Goal: Task Accomplishment & Management: Manage account settings

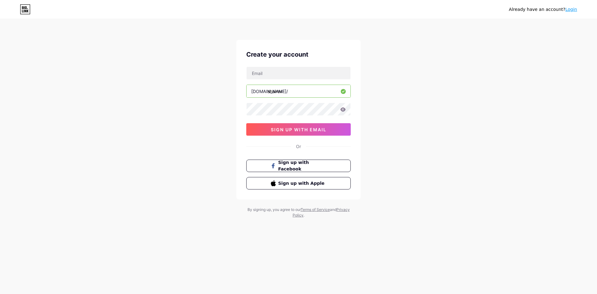
click at [302, 168] on span "Sign up with Facebook" at bounding box center [302, 165] width 48 height 13
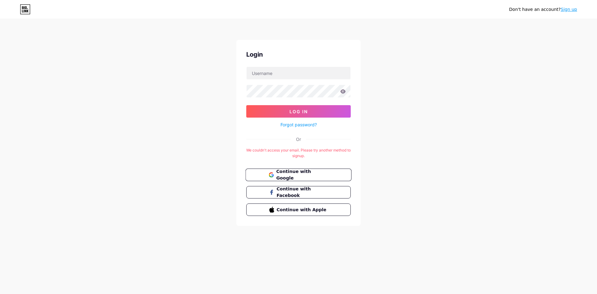
click at [281, 177] on span "Continue with Google" at bounding box center [302, 174] width 52 height 13
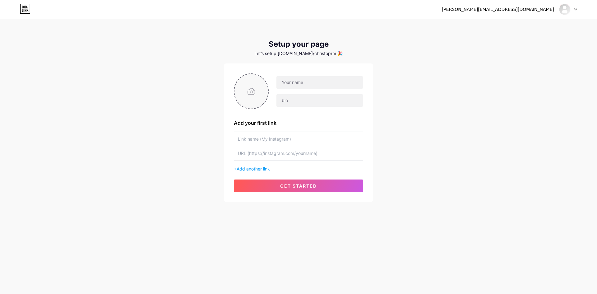
click at [249, 100] on input "file" at bounding box center [251, 91] width 34 height 35
click at [320, 51] on div "Let’s setup [DOMAIN_NAME]/christoprm 🎉" at bounding box center [298, 53] width 149 height 5
click at [313, 141] on input "text" at bounding box center [298, 139] width 121 height 14
click at [27, 10] on icon at bounding box center [25, 9] width 11 height 10
click at [329, 52] on div "Let’s setup [DOMAIN_NAME]/christoprm 🎉" at bounding box center [298, 53] width 149 height 5
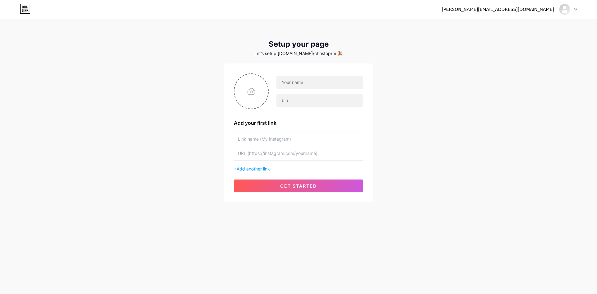
click at [331, 52] on div "Let’s setup [DOMAIN_NAME]/christoprm 🎉" at bounding box center [298, 53] width 149 height 5
click at [313, 181] on button "get started" at bounding box center [298, 185] width 129 height 12
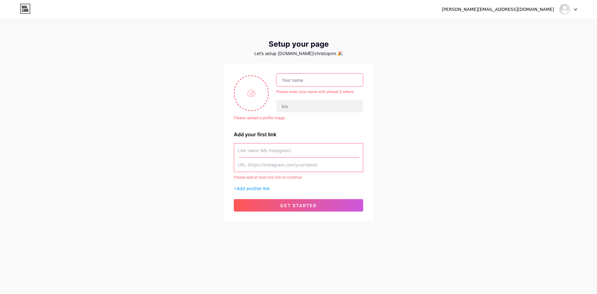
click at [319, 193] on div "Please upload a profile image Please enter your name with atleast 3 letters Ple…" at bounding box center [298, 142] width 129 height 138
click at [322, 76] on input "text" at bounding box center [319, 80] width 86 height 12
click at [269, 152] on input "text" at bounding box center [298, 150] width 121 height 14
click at [268, 187] on span "Add another link" at bounding box center [253, 188] width 33 height 5
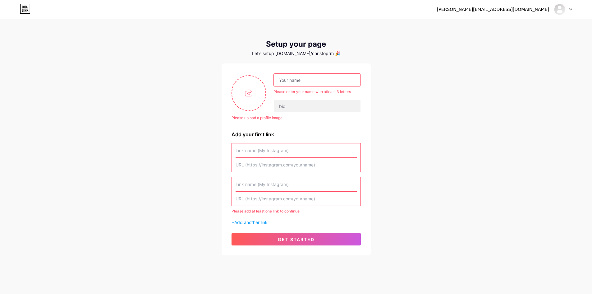
click at [278, 168] on input "text" at bounding box center [296, 165] width 121 height 14
click at [280, 145] on input "text" at bounding box center [296, 150] width 121 height 14
drag, startPoint x: 249, startPoint y: 86, endPoint x: 390, endPoint y: 77, distance: 142.1
click at [390, 77] on div "[PERSON_NAME][EMAIL_ADDRESS][DOMAIN_NAME] Dashboard Logout Setup your page Let’…" at bounding box center [296, 137] width 592 height 275
drag, startPoint x: 568, startPoint y: 13, endPoint x: 565, endPoint y: 11, distance: 3.3
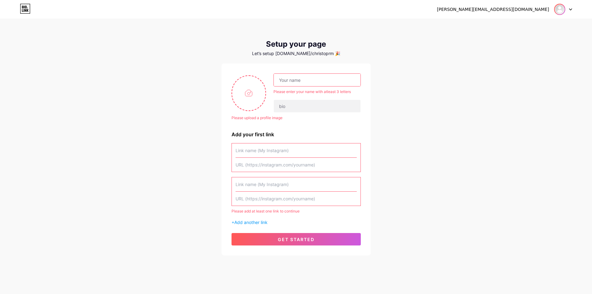
click at [566, 12] on div at bounding box center [563, 9] width 18 height 11
click at [565, 11] on div at bounding box center [563, 9] width 18 height 11
click at [319, 53] on div "Let’s setup [DOMAIN_NAME]/christoprm 🎉" at bounding box center [296, 53] width 149 height 5
click at [313, 78] on input "text" at bounding box center [317, 80] width 86 height 12
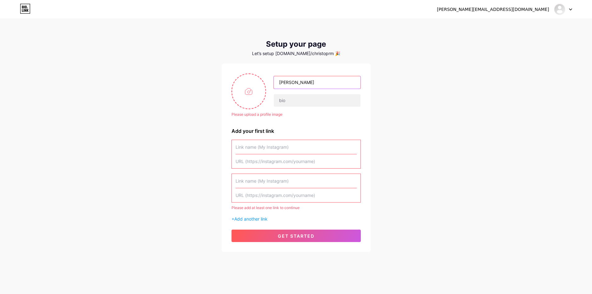
type input "[PERSON_NAME]"
click at [289, 140] on div at bounding box center [296, 154] width 129 height 29
click at [286, 152] on input "text" at bounding box center [296, 147] width 121 height 14
click at [282, 164] on input "text" at bounding box center [296, 161] width 121 height 14
paste input "FB-727583110113550-0-Ab1D1vGfhD5hiWNm3B5oUlsD"
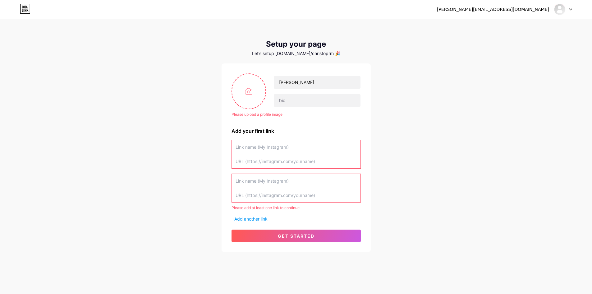
type input "FB-727583110113550-0-Ab1D1vGfhD5hiWNm3B5oUlsD"
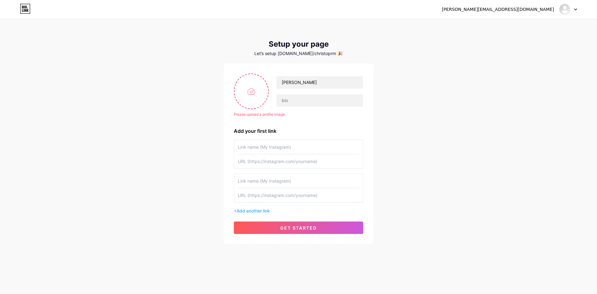
paste input "FB-727583110113550-0-Ab1D1vGfhD5hiWNm3B5oUlsD"
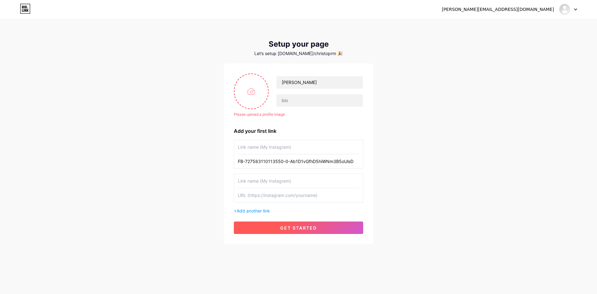
type input "FB-727583110113550-0-Ab1D1vGfhD5hiWNm3B5oUlsD"
click at [302, 227] on span "get started" at bounding box center [298, 227] width 37 height 5
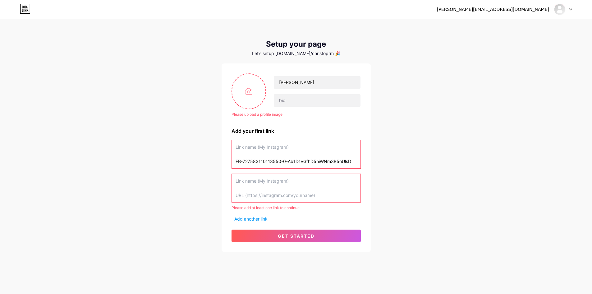
click at [295, 168] on div "FB-727583110113550-0-Ab1D1vGfhD5hiWNm3B5oUlsD Please add at least one link to c…" at bounding box center [296, 181] width 129 height 82
click at [289, 159] on input "FB-727583110113550-0-Ab1D1vGfhD5hiWNm3B5oUlsD" at bounding box center [296, 161] width 121 height 14
click at [283, 142] on input "text" at bounding box center [296, 147] width 121 height 14
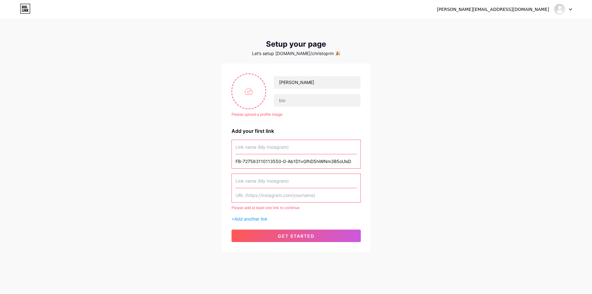
paste input "[URL][DOMAIN_NAME][DOMAIN_NAME]"
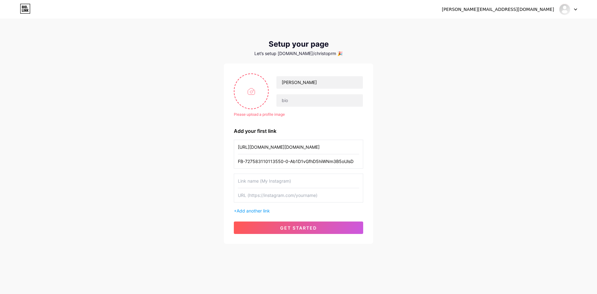
type input "[URL][DOMAIN_NAME][DOMAIN_NAME]"
click at [283, 163] on input "FB-727583110113550-0-Ab1D1vGfhD5hiWNm3B5oUlsD" at bounding box center [298, 161] width 121 height 14
type input "shairex"
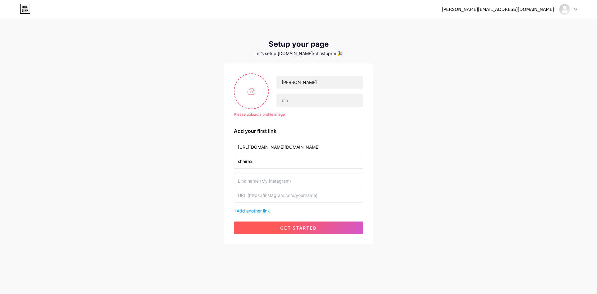
drag, startPoint x: 304, startPoint y: 235, endPoint x: 299, endPoint y: 233, distance: 5.7
click at [302, 235] on div "Please upload a profile image [PERSON_NAME] Please upload a profile image Add y…" at bounding box center [298, 153] width 149 height 180
click at [299, 233] on button "get started" at bounding box center [298, 227] width 129 height 12
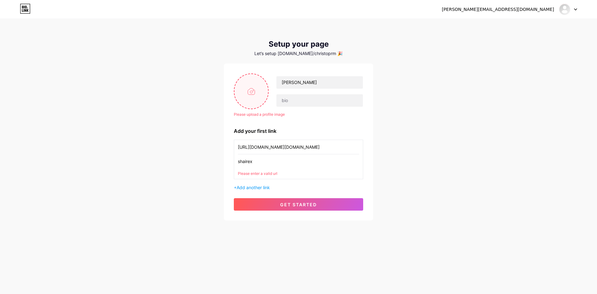
click at [249, 81] on input "file" at bounding box center [251, 91] width 34 height 35
type input "C:\fakepath\1XBETSHAIREX.png"
click at [265, 162] on input "shairex" at bounding box center [298, 161] width 121 height 14
click at [289, 149] on input "[URL][DOMAIN_NAME][DOMAIN_NAME]" at bounding box center [298, 147] width 121 height 14
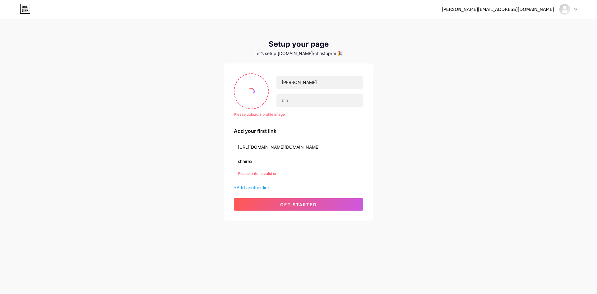
click at [289, 149] on input "[URL][DOMAIN_NAME][DOMAIN_NAME]" at bounding box center [298, 147] width 121 height 14
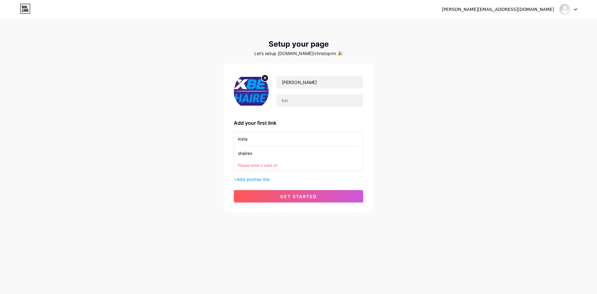
type input "insta"
click at [253, 154] on input "shairex" at bounding box center [298, 153] width 121 height 14
drag, startPoint x: 253, startPoint y: 154, endPoint x: 278, endPoint y: 169, distance: 29.9
click at [252, 154] on input "shairex" at bounding box center [298, 153] width 121 height 14
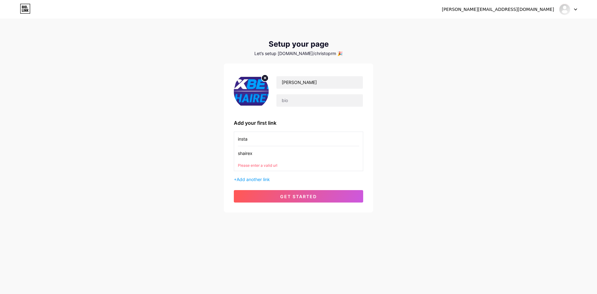
paste input "[URL][DOMAIN_NAME][DOMAIN_NAME]"
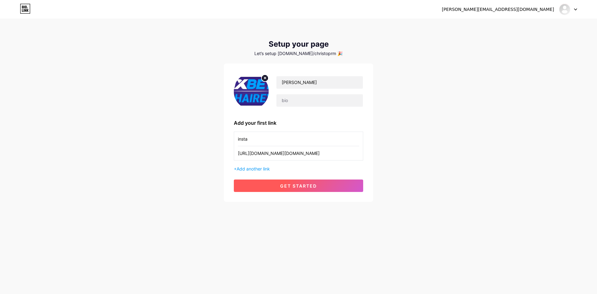
type input "[URL][DOMAIN_NAME][DOMAIN_NAME]"
click at [297, 186] on span "get started" at bounding box center [298, 185] width 37 height 5
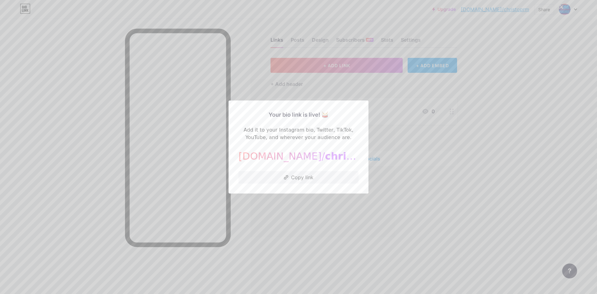
click at [372, 214] on div at bounding box center [298, 147] width 597 height 294
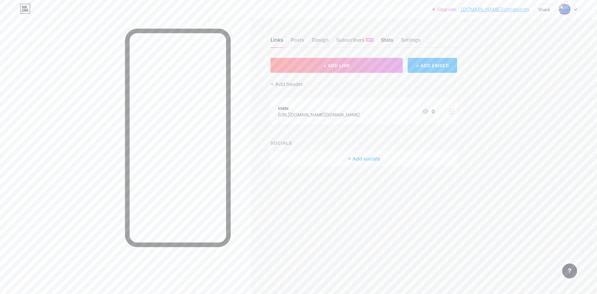
click at [385, 40] on div "Stats" at bounding box center [387, 41] width 12 height 11
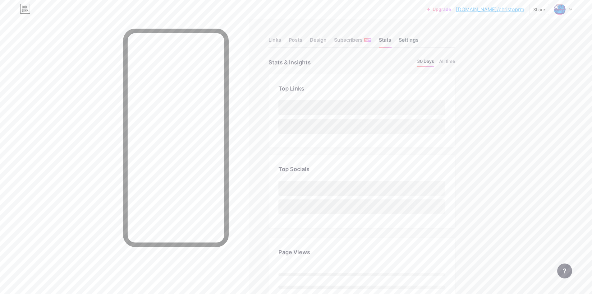
click at [415, 38] on div "Settings" at bounding box center [409, 41] width 20 height 11
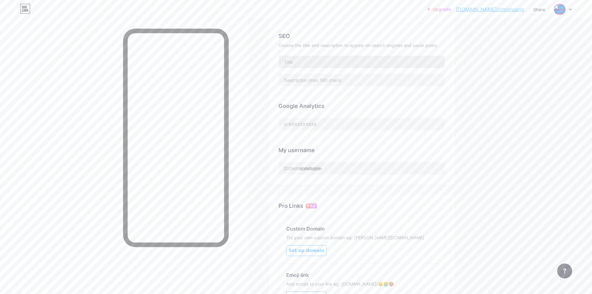
scroll to position [135, 0]
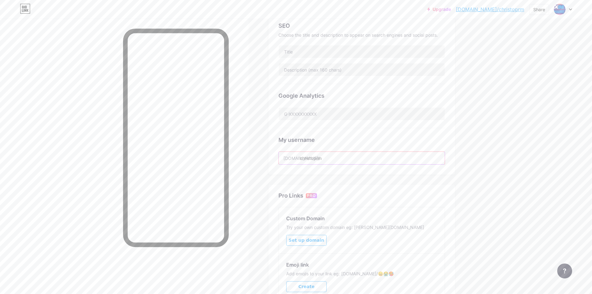
click at [334, 157] on input "christoprm" at bounding box center [362, 158] width 166 height 12
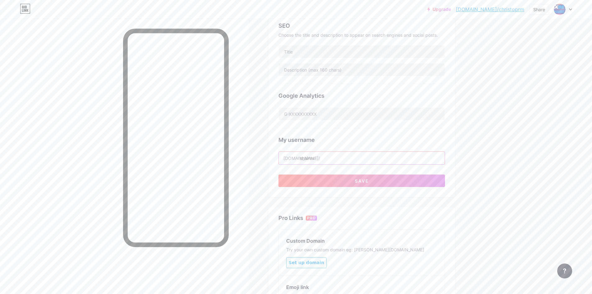
type input "shairex"
drag, startPoint x: 497, startPoint y: 157, endPoint x: 461, endPoint y: 172, distance: 39.0
click at [495, 157] on div "Upgrade [DOMAIN_NAME]/[PERSON_NAME]... [DOMAIN_NAME]/christoprm Share Switch ac…" at bounding box center [296, 119] width 592 height 509
click at [408, 183] on button "Save" at bounding box center [362, 180] width 167 height 12
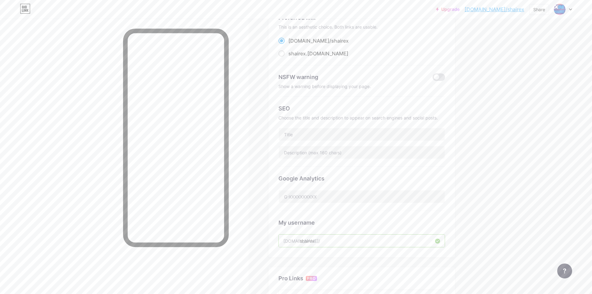
scroll to position [0, 0]
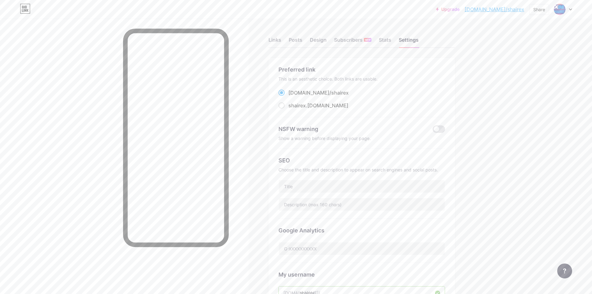
click at [281, 34] on div "Links Posts Design Subscribers NEW Stats Settings" at bounding box center [362, 37] width 187 height 22
click at [385, 45] on div "Stats" at bounding box center [385, 41] width 12 height 11
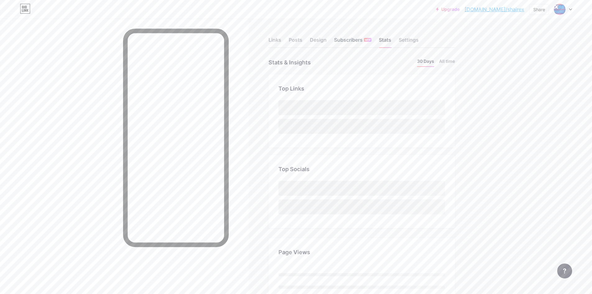
click at [350, 39] on div "Subscribers NEW" at bounding box center [352, 41] width 37 height 11
click at [302, 39] on div "Posts" at bounding box center [296, 41] width 14 height 11
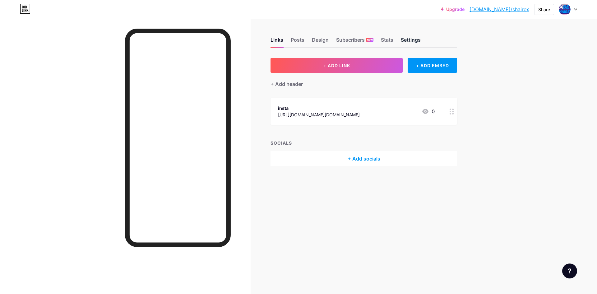
click at [412, 40] on div "Settings" at bounding box center [411, 41] width 20 height 11
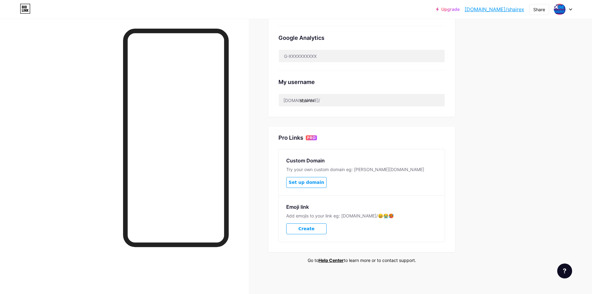
scroll to position [68, 0]
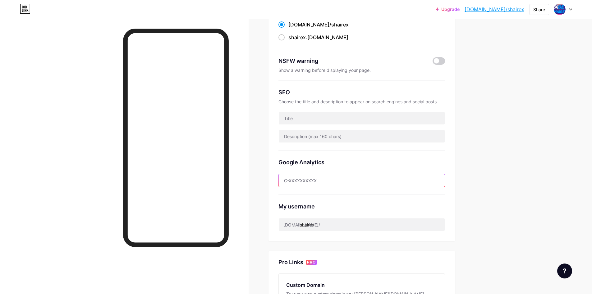
click at [338, 174] on input "text" at bounding box center [362, 180] width 166 height 12
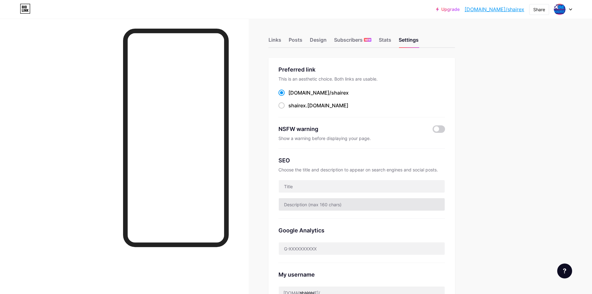
scroll to position [155, 0]
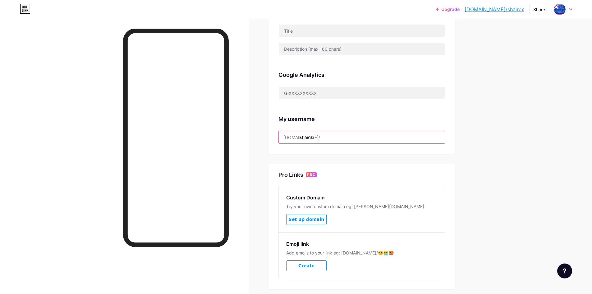
click at [320, 139] on input "shairex" at bounding box center [362, 137] width 166 height 12
click at [429, 173] on div "Pro Links PRO" at bounding box center [362, 174] width 167 height 7
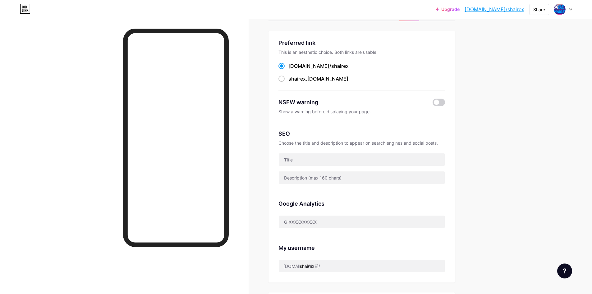
scroll to position [6, 0]
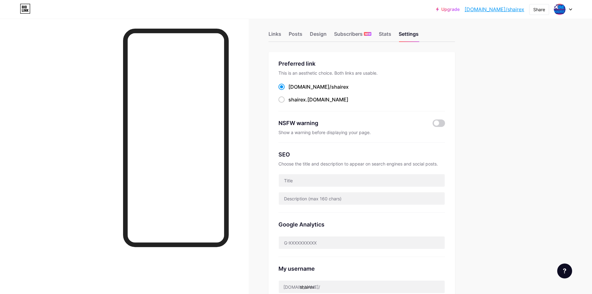
click at [566, 7] on div at bounding box center [563, 9] width 18 height 11
click at [542, 8] on div "Share" at bounding box center [539, 9] width 12 height 7
click at [560, 12] on img at bounding box center [560, 9] width 10 height 10
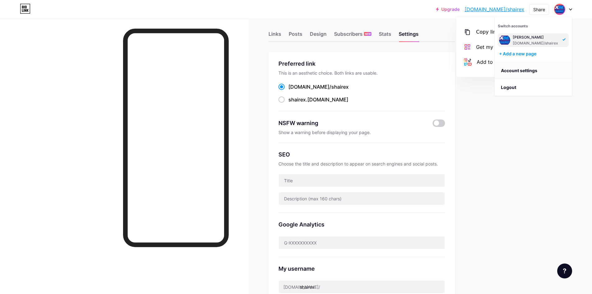
click at [533, 73] on link "Account settings" at bounding box center [533, 70] width 77 height 17
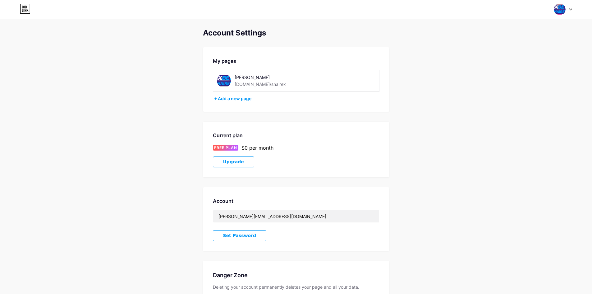
click at [256, 79] on div "[PERSON_NAME]" at bounding box center [278, 77] width 86 height 7
click at [268, 83] on div "chirstopher bio.link/shairex" at bounding box center [278, 81] width 86 height 14
click at [249, 85] on div "[DOMAIN_NAME]/shairex" at bounding box center [260, 84] width 51 height 7
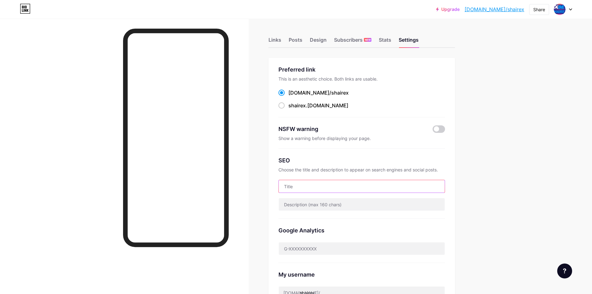
click at [327, 190] on input "text" at bounding box center [362, 186] width 166 height 12
click at [279, 40] on div "Links" at bounding box center [275, 41] width 13 height 11
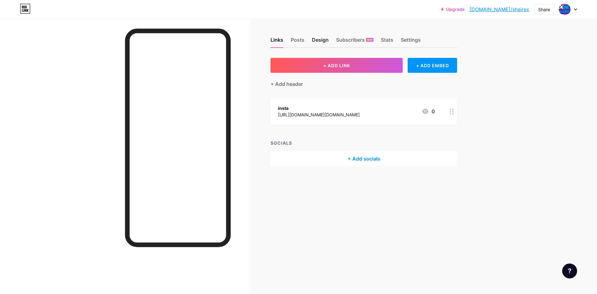
click at [319, 38] on div "Design" at bounding box center [320, 41] width 17 height 11
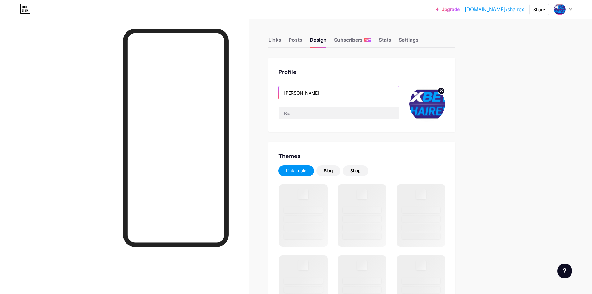
click at [322, 90] on input "[PERSON_NAME]" at bounding box center [339, 92] width 120 height 12
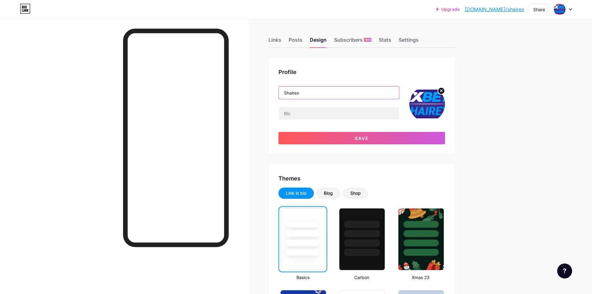
type input "Shairex"
click at [434, 99] on img at bounding box center [427, 104] width 36 height 36
click at [442, 93] on circle at bounding box center [441, 90] width 7 height 7
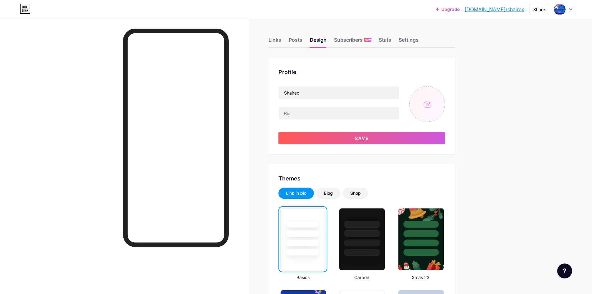
click at [431, 108] on input "file" at bounding box center [427, 104] width 36 height 36
type input "C:\fakepath\481242723_606913188847210_1966043545453314283_n (1).jpg"
click at [306, 114] on input "text" at bounding box center [339, 113] width 120 height 12
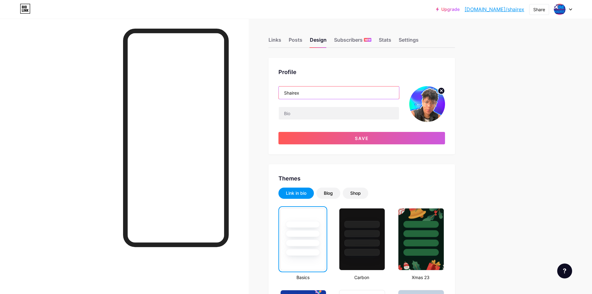
click at [309, 94] on input "Shairex" at bounding box center [339, 92] width 120 height 12
click at [309, 111] on input "text" at bounding box center [339, 113] width 120 height 12
click at [306, 93] on input "Shairex" at bounding box center [339, 92] width 120 height 12
click at [306, 108] on input "text" at bounding box center [339, 113] width 120 height 12
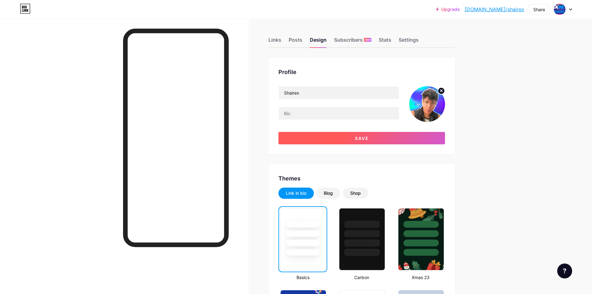
click at [331, 135] on button "Save" at bounding box center [362, 138] width 167 height 12
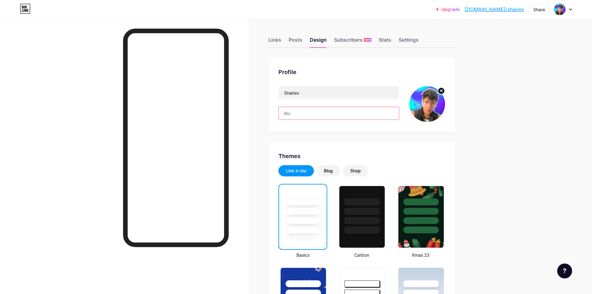
click at [303, 107] on input "text" at bounding box center [339, 113] width 120 height 12
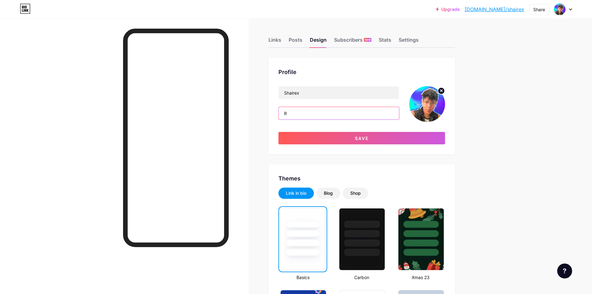
click at [319, 113] on input "R" at bounding box center [339, 113] width 120 height 12
click at [324, 114] on input "R" at bounding box center [339, 113] width 120 height 12
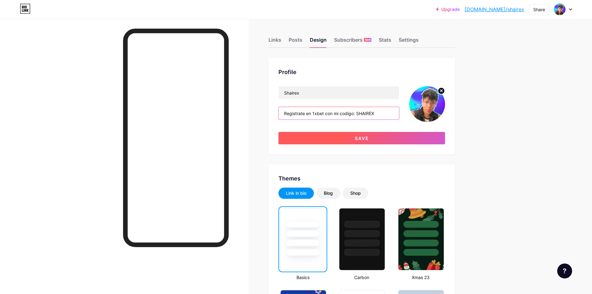
type input "Registrate en 1xbet con mi codigo: SHAIREX"
click at [367, 140] on span "Save" at bounding box center [362, 138] width 14 height 5
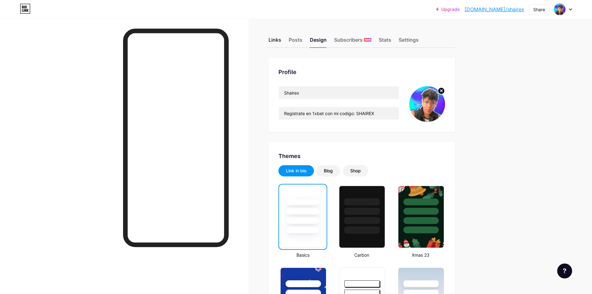
click at [279, 40] on div "Links" at bounding box center [275, 41] width 13 height 11
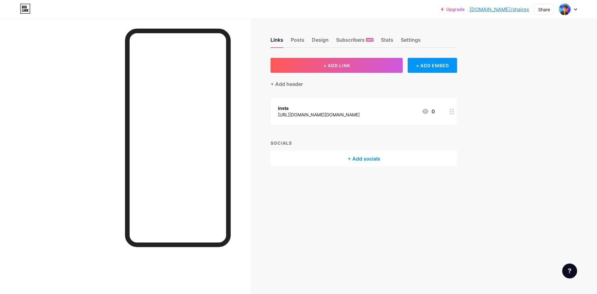
click at [328, 114] on div "[URL][DOMAIN_NAME][DOMAIN_NAME]" at bounding box center [319, 114] width 82 height 7
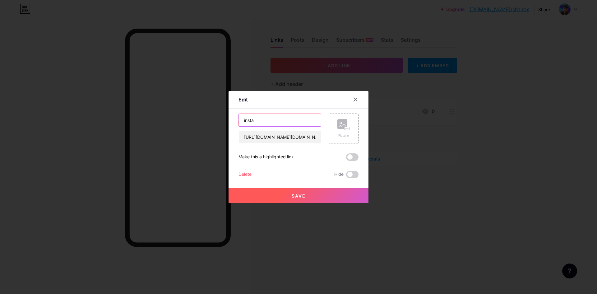
click at [294, 114] on input "insta" at bounding box center [280, 120] width 82 height 12
click at [291, 115] on input "insta" at bounding box center [280, 120] width 82 height 12
type input "i"
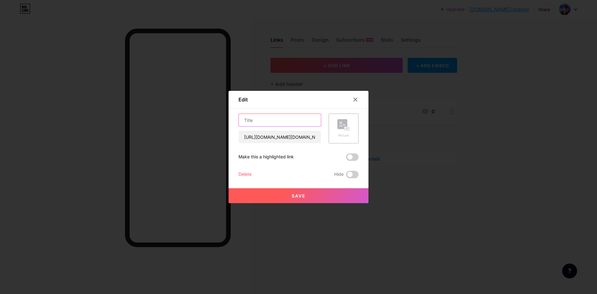
type input "I"
type input "Facebook"
click at [298, 133] on input "[URL][DOMAIN_NAME][DOMAIN_NAME]" at bounding box center [280, 137] width 82 height 12
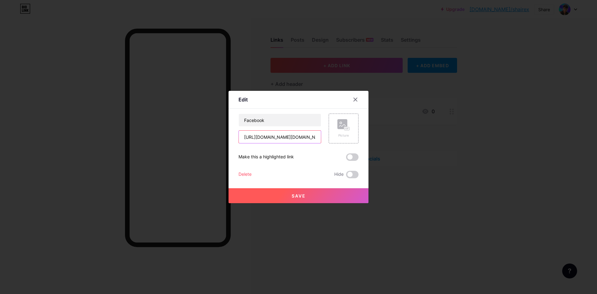
paste input "facebook.com/ShairexFB"
type input "https://www.facebook.com/ShairexFB"
click at [344, 130] on rect at bounding box center [346, 128] width 5 height 3
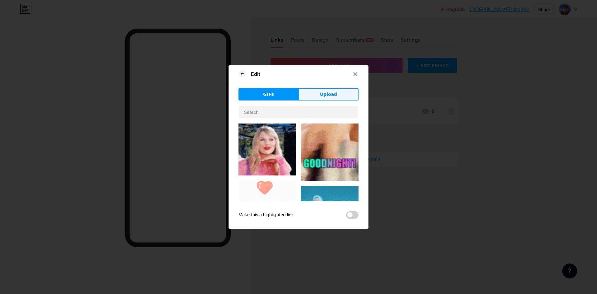
click at [329, 92] on span "Upload" at bounding box center [328, 94] width 17 height 7
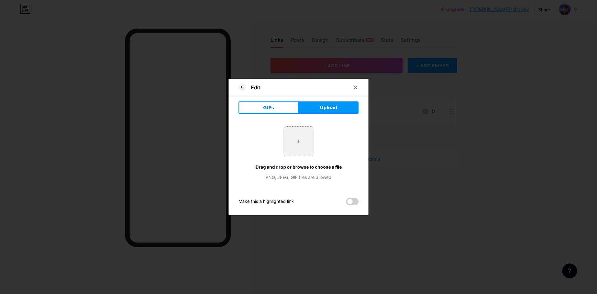
click at [301, 149] on input "file" at bounding box center [298, 141] width 29 height 29
